Goal: Task Accomplishment & Management: Use online tool/utility

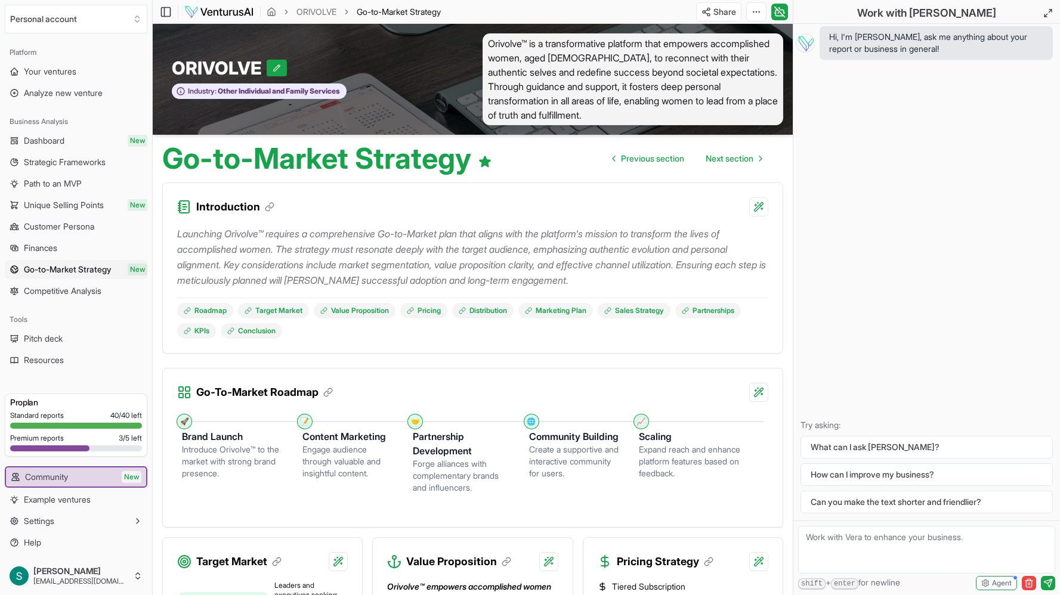
scroll to position [9, 0]
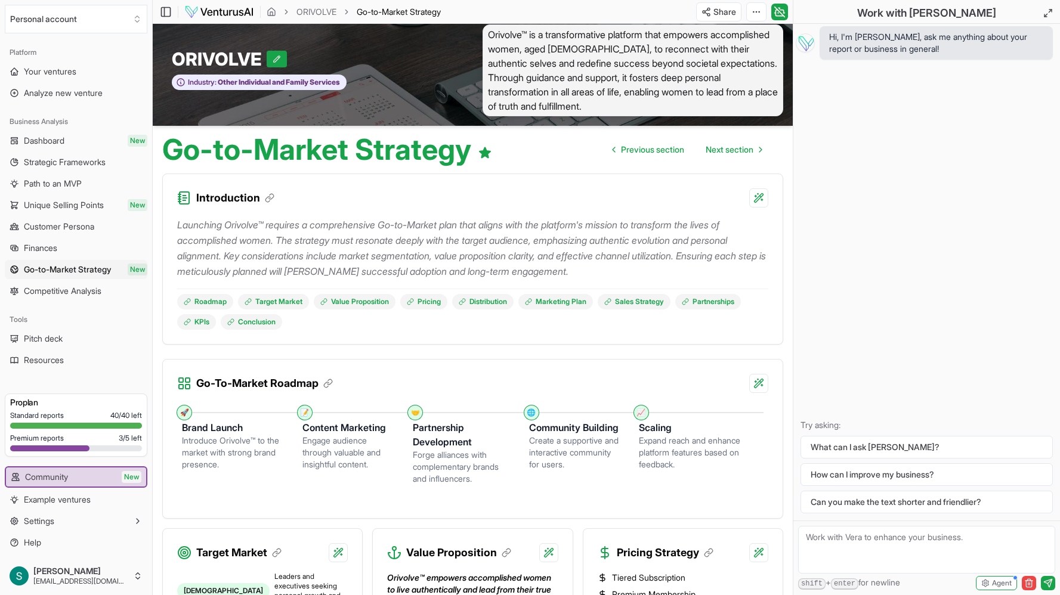
click at [662, 200] on div "Introduction" at bounding box center [473, 190] width 620 height 33
click at [761, 556] on html "We value your privacy We use cookies to enhance your browsing experience, serve…" at bounding box center [530, 288] width 1060 height 595
click at [733, 572] on html "We value your privacy We use cookies to enhance your browsing experience, serve…" at bounding box center [530, 288] width 1060 height 595
click at [665, 552] on h3 "Pricing Strategy" at bounding box center [665, 553] width 97 height 17
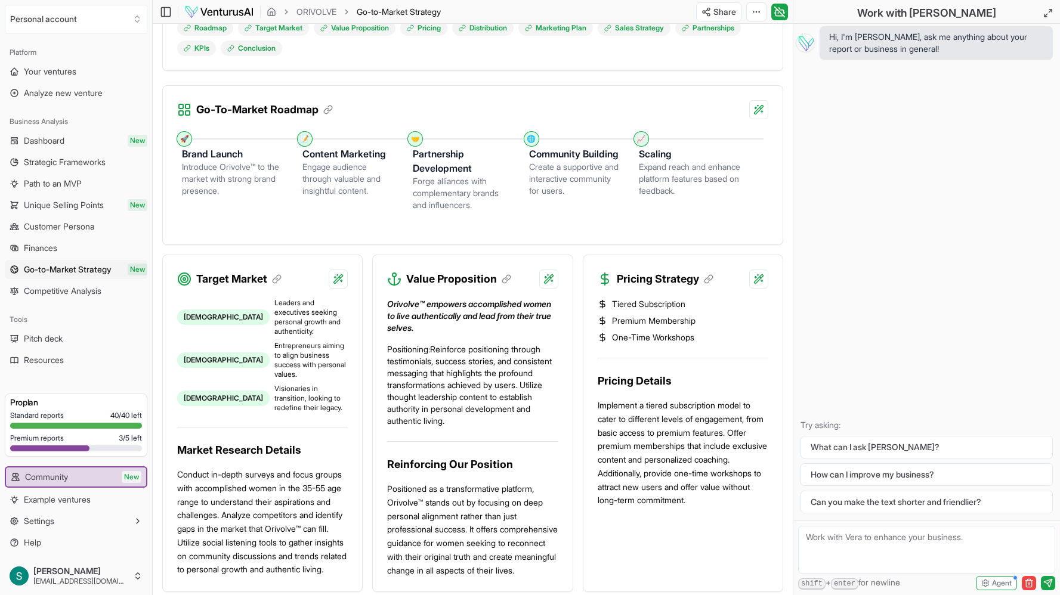
scroll to position [285, 0]
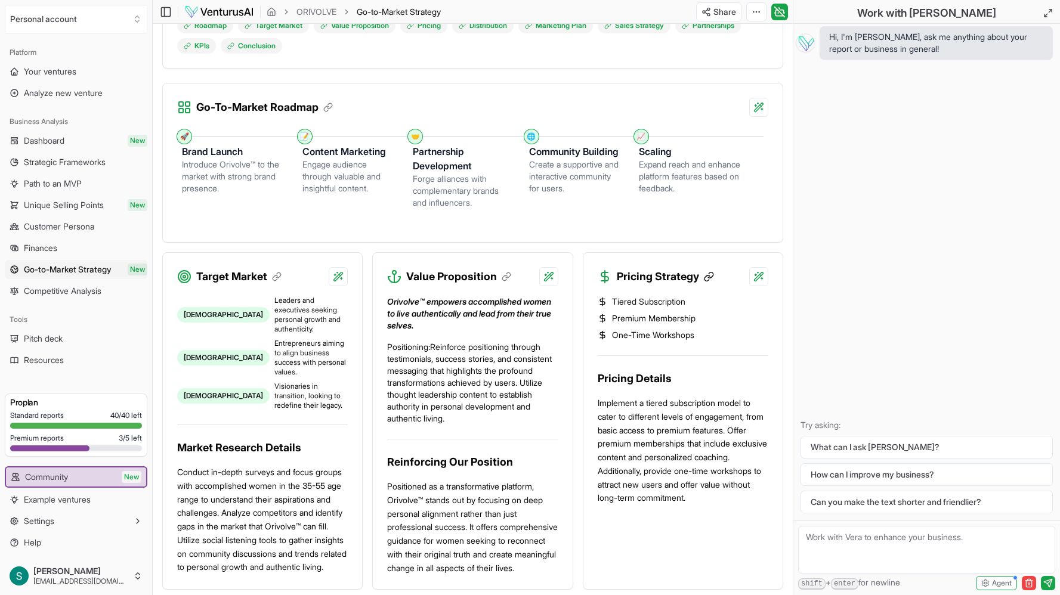
click at [711, 274] on icon at bounding box center [708, 276] width 11 height 11
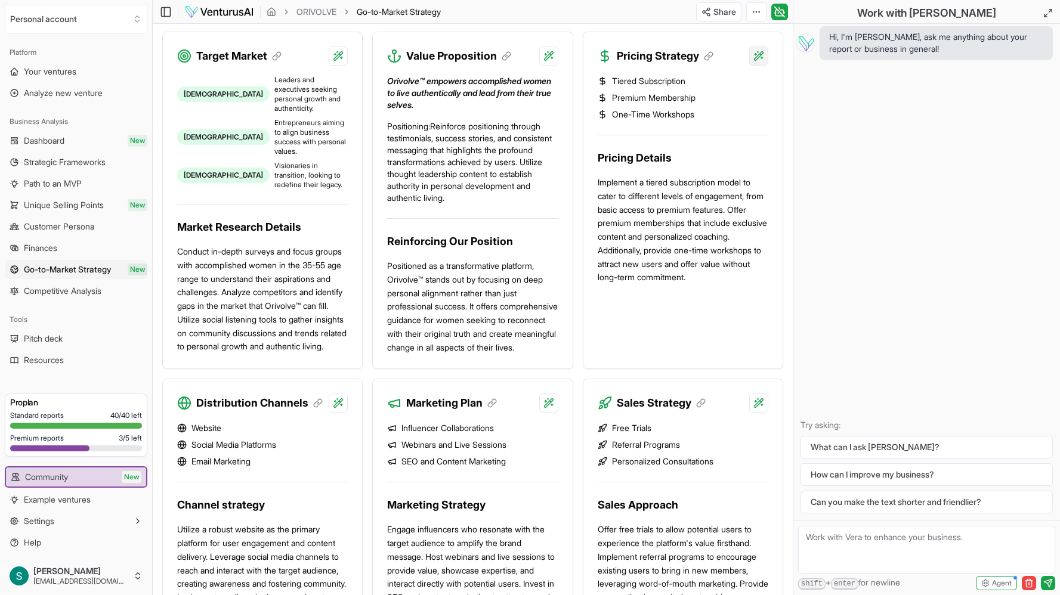
click at [715, 126] on div "Regenerate with custom details Beta" at bounding box center [681, 124] width 156 height 23
click at [665, 125] on div "Regenerate with custom details Beta" at bounding box center [681, 124] width 156 height 23
click at [672, 112] on li "One-Time Workshops" at bounding box center [683, 115] width 171 height 12
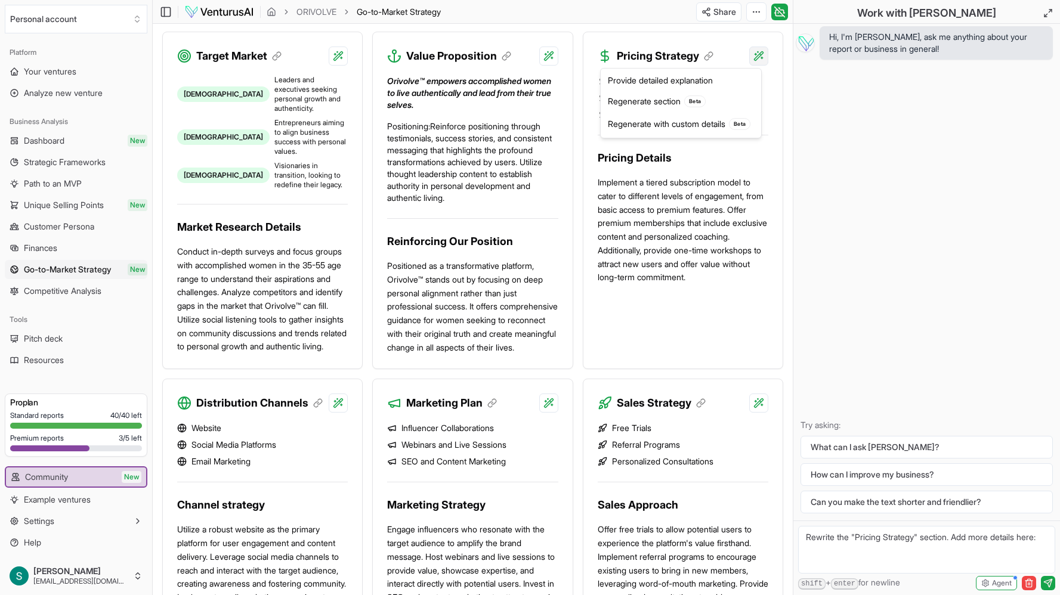
click at [675, 80] on div "Provide detailed explanation" at bounding box center [681, 80] width 156 height 19
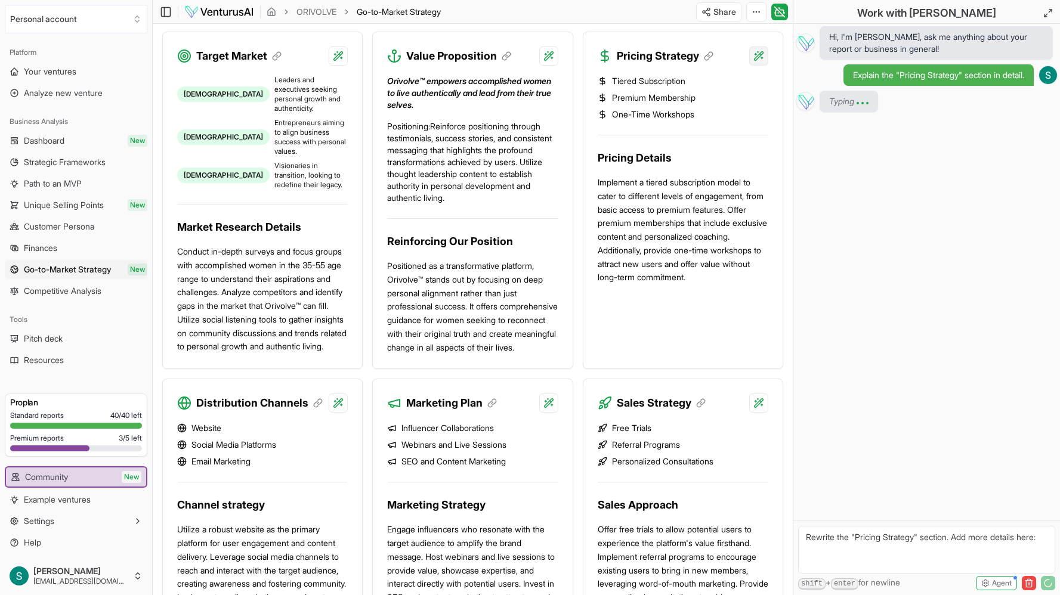
click at [709, 121] on div "Regenerate with custom details Beta" at bounding box center [681, 124] width 156 height 23
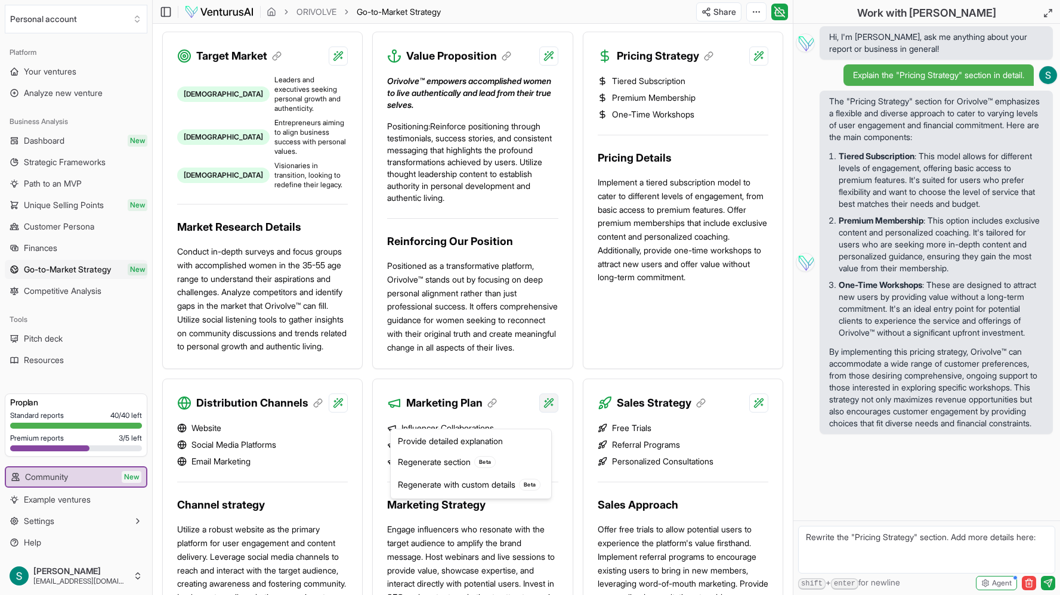
click at [483, 485] on div "Regenerate with custom details Beta" at bounding box center [471, 485] width 156 height 23
click at [448, 456] on div "Regenerate section Beta" at bounding box center [471, 462] width 156 height 23
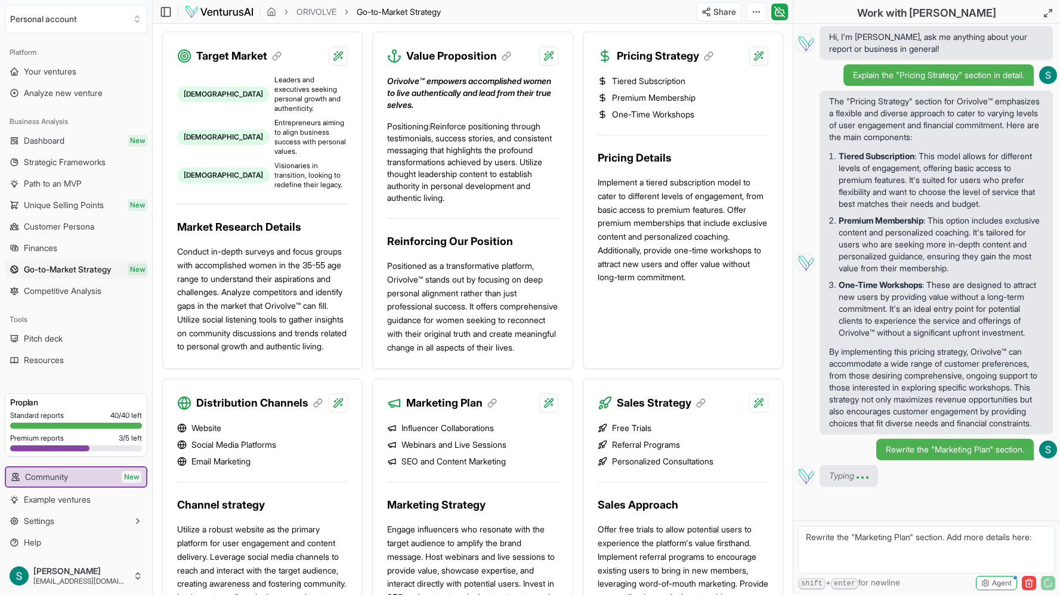
click at [1046, 540] on textarea "Rewrite the "Marketing Plan" section. Add more details here:" at bounding box center [926, 550] width 257 height 48
type textarea "Rewrite the "Marketing Plan" section. Add more details here:"
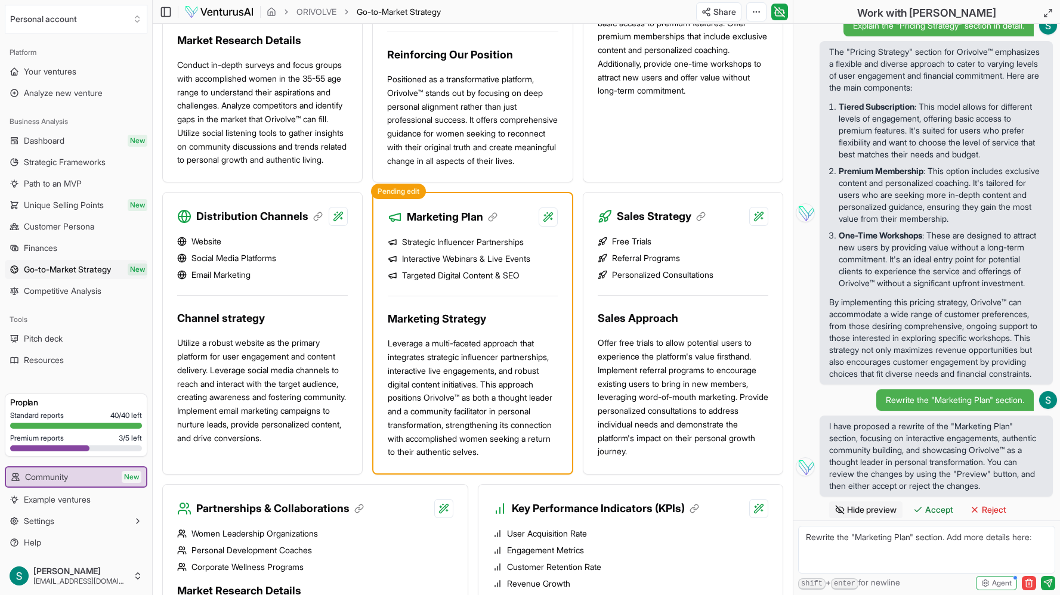
scroll to position [749, 0]
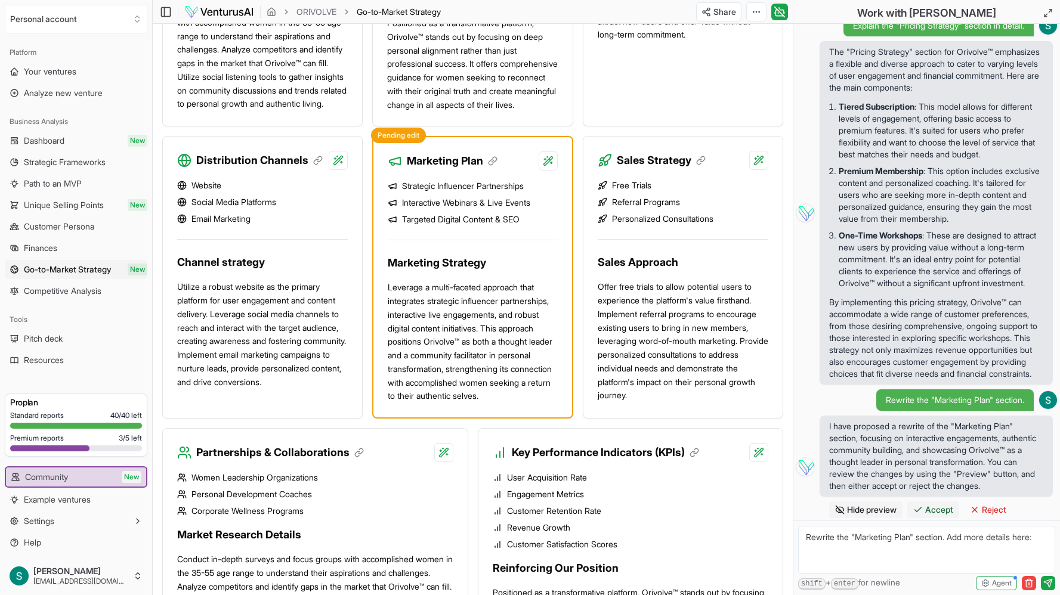
click at [938, 506] on span "Accept" at bounding box center [939, 510] width 28 height 12
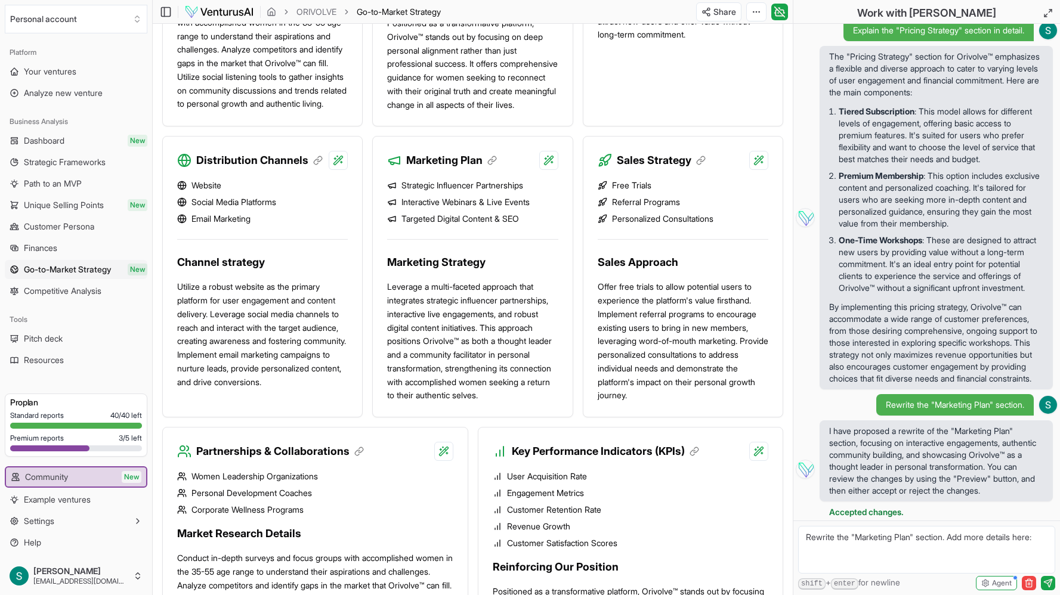
scroll to position [116, 0]
